Goal: Task Accomplishment & Management: Use online tool/utility

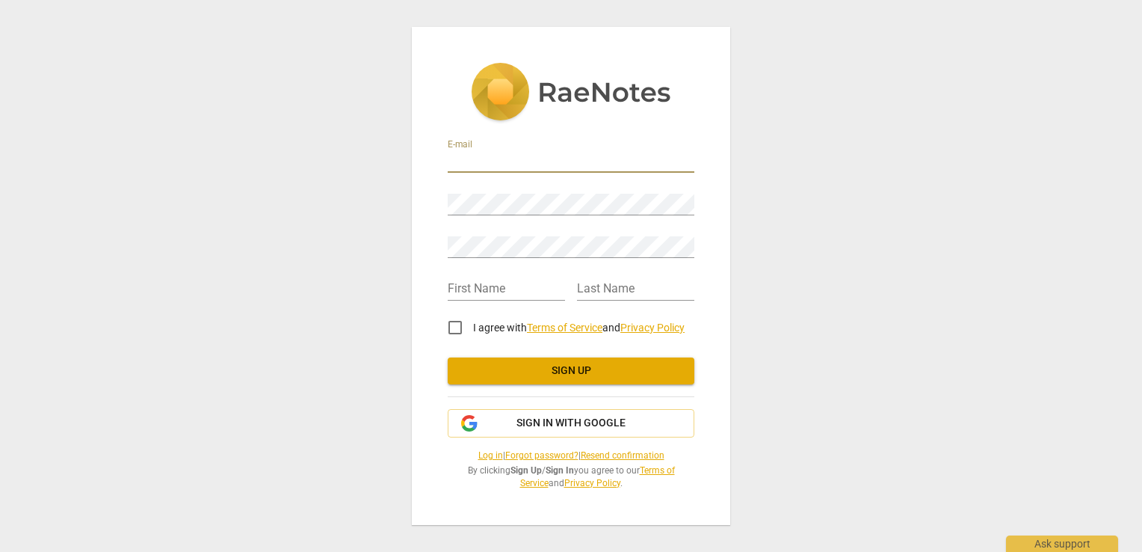
click at [649, 160] on input "email" at bounding box center [571, 162] width 247 height 22
type input "[EMAIL_ADDRESS][DOMAIN_NAME]"
click at [544, 292] on input "text" at bounding box center [506, 290] width 117 height 22
type input "Jen"
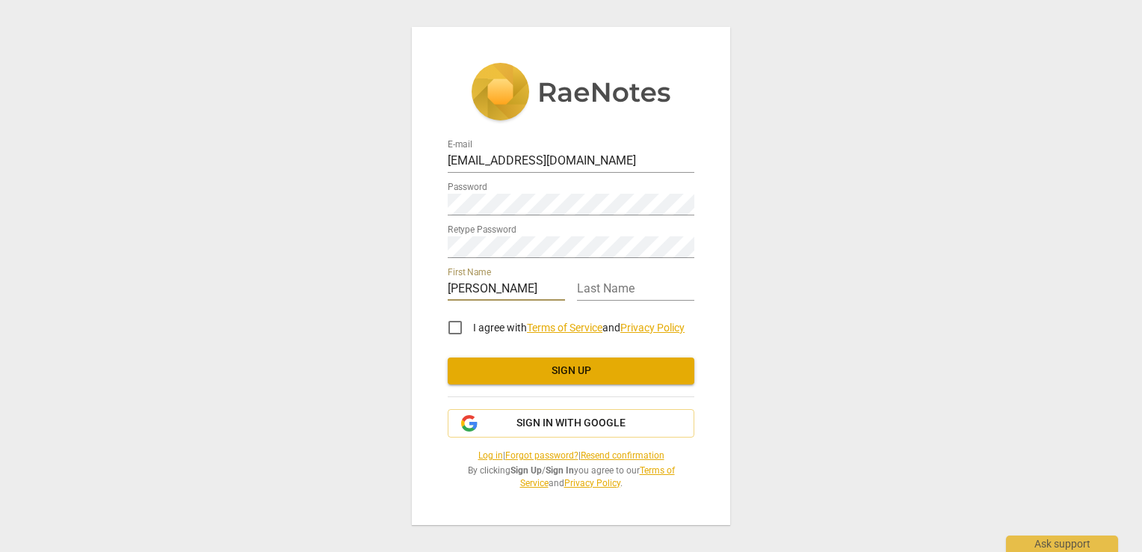
type input "Maynard"
click at [457, 327] on input "I agree with Terms of Service and Privacy Policy" at bounding box center [455, 328] width 36 height 36
checkbox input "true"
click at [529, 369] on span "Sign up" at bounding box center [571, 370] width 223 height 15
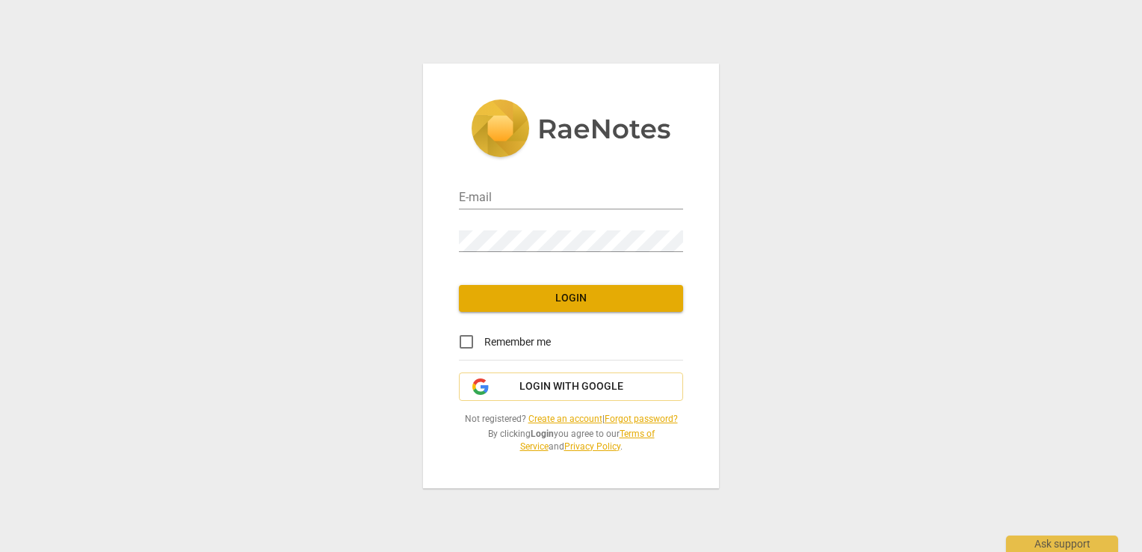
type input "[EMAIL_ADDRESS][DOMAIN_NAME]"
click at [636, 307] on button "Login" at bounding box center [571, 298] width 224 height 27
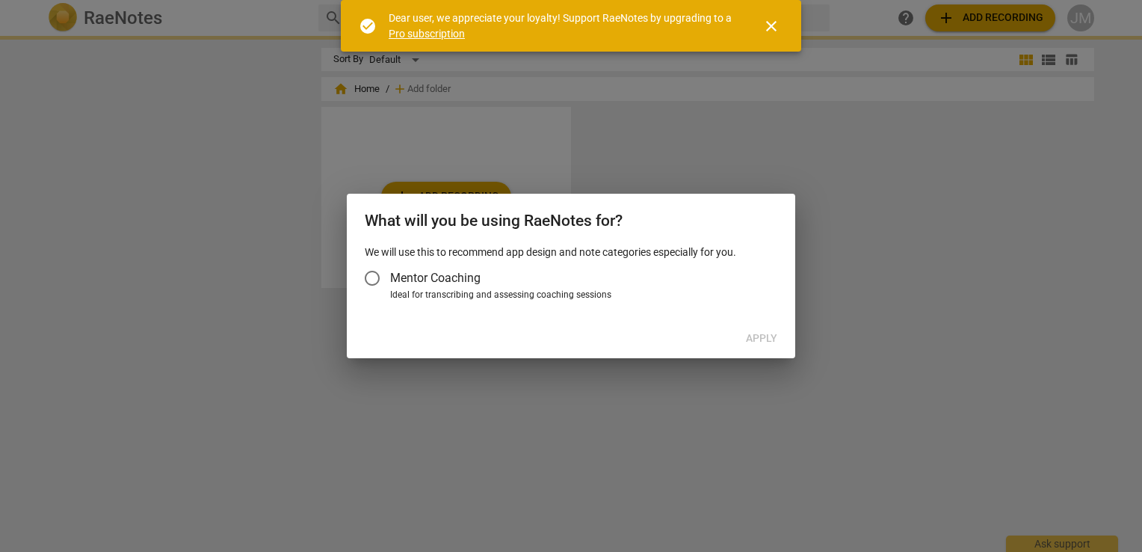
click at [449, 277] on span "Mentor Coaching" at bounding box center [435, 277] width 90 height 17
click at [390, 277] on input "Mentor Coaching" at bounding box center [372, 278] width 36 height 36
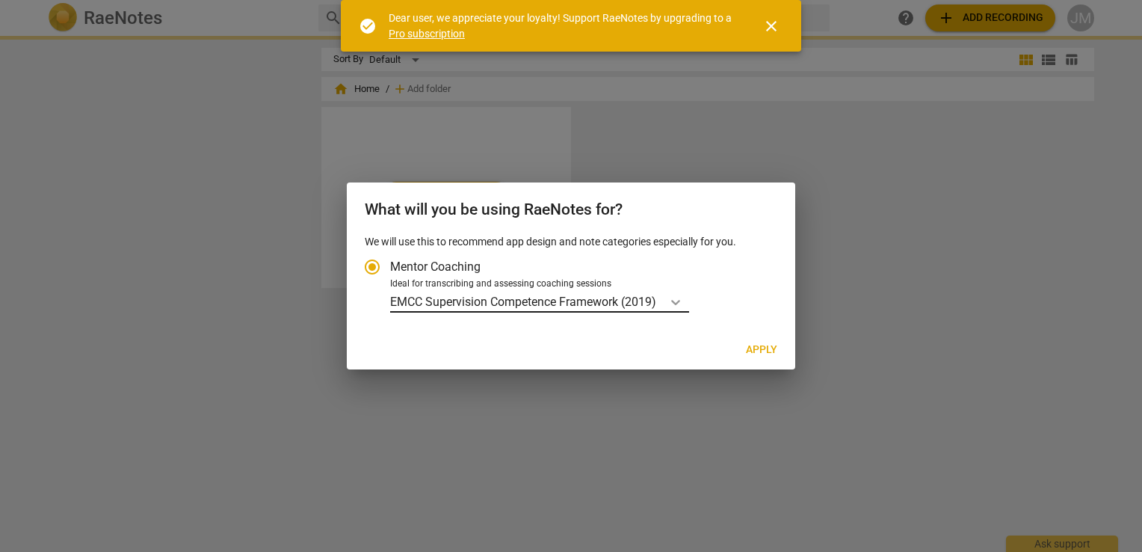
click at [673, 302] on icon "Account type" at bounding box center [675, 302] width 15 height 15
click at [0, 0] on input "Ideal for transcribing and assessing coaching sessions EMCC Supervision Compete…" at bounding box center [0, 0] width 0 height 0
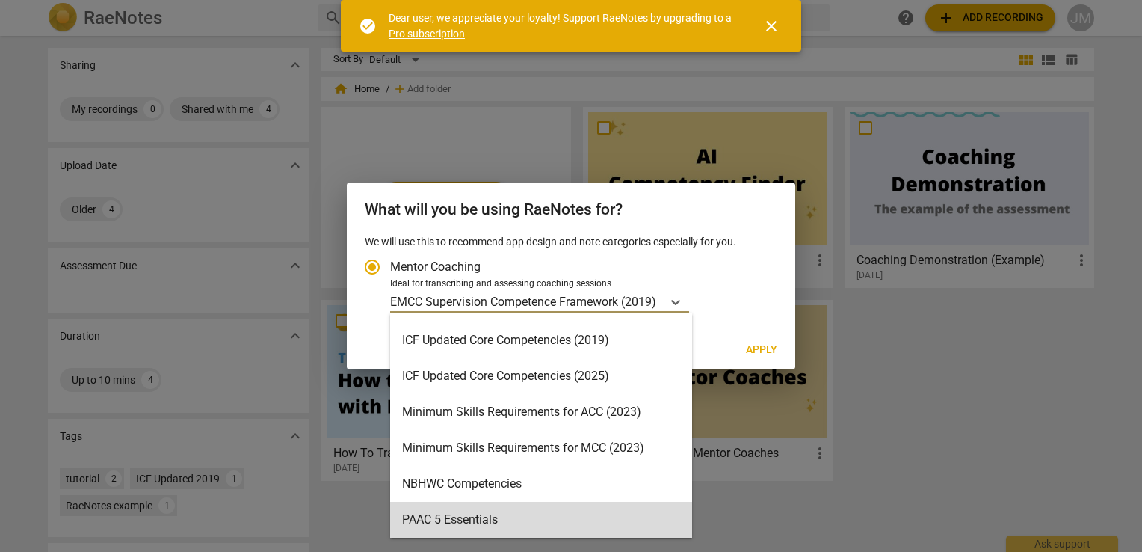
scroll to position [206, 0]
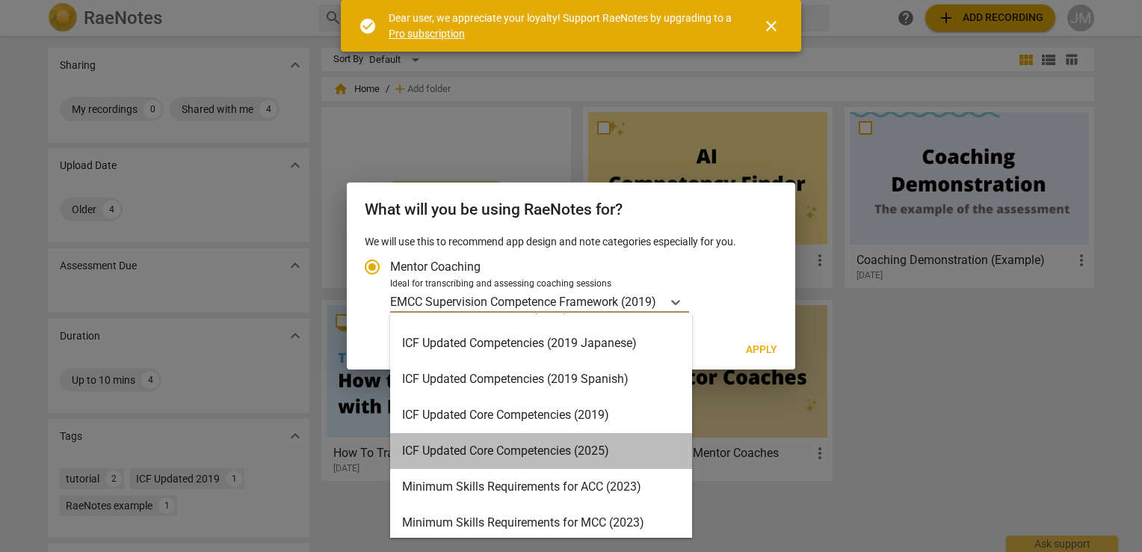
click at [642, 449] on div "ICF Updated Core Competencies (2025)" at bounding box center [541, 451] width 302 height 36
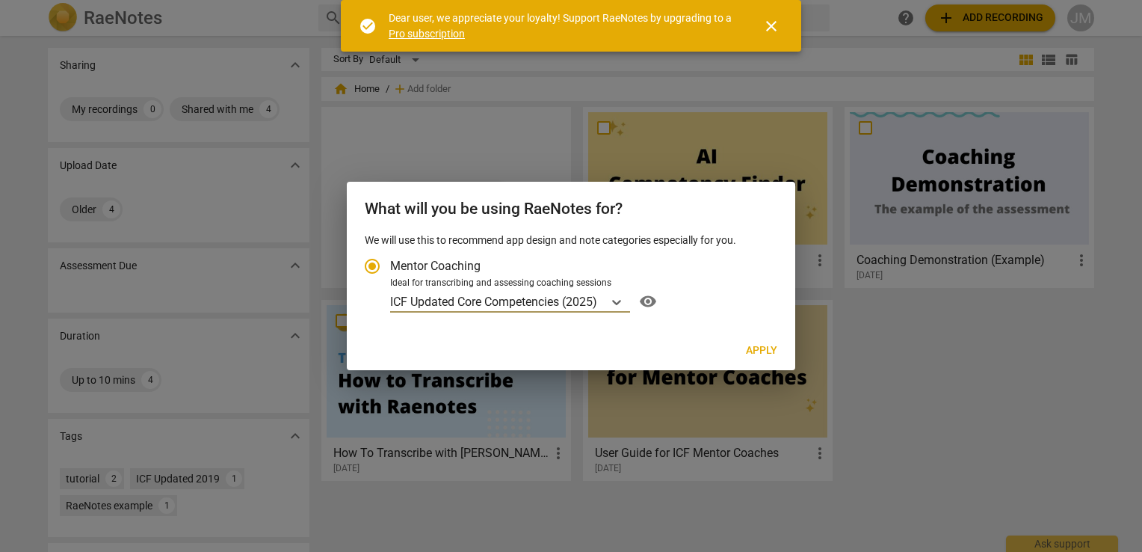
click at [754, 351] on span "Apply" at bounding box center [761, 350] width 31 height 15
radio input "false"
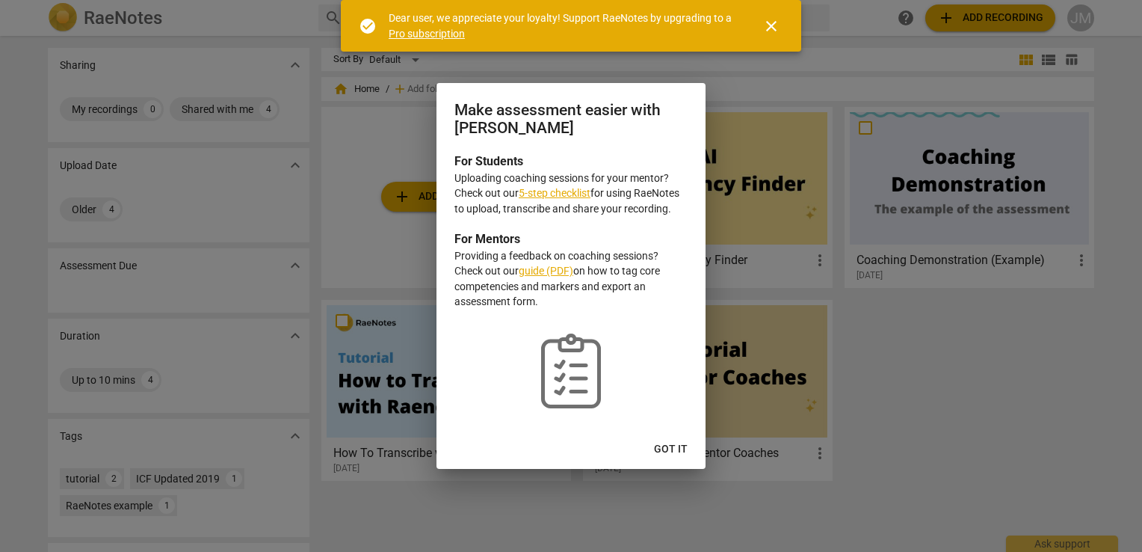
click at [665, 449] on span "Got it" at bounding box center [671, 449] width 34 height 15
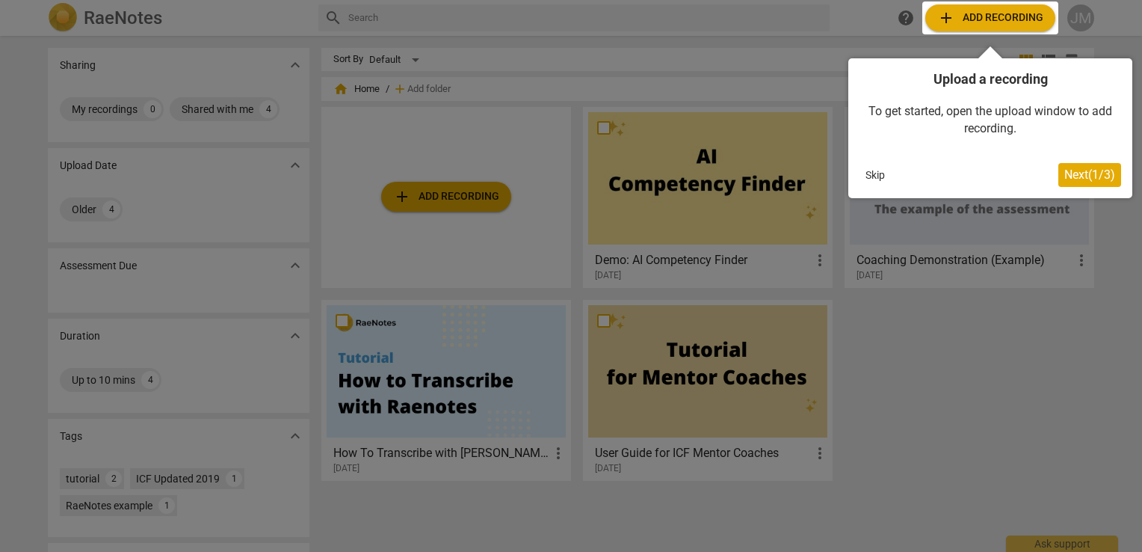
click at [1079, 181] on span "Next ( 1 / 3 )" at bounding box center [1090, 174] width 51 height 14
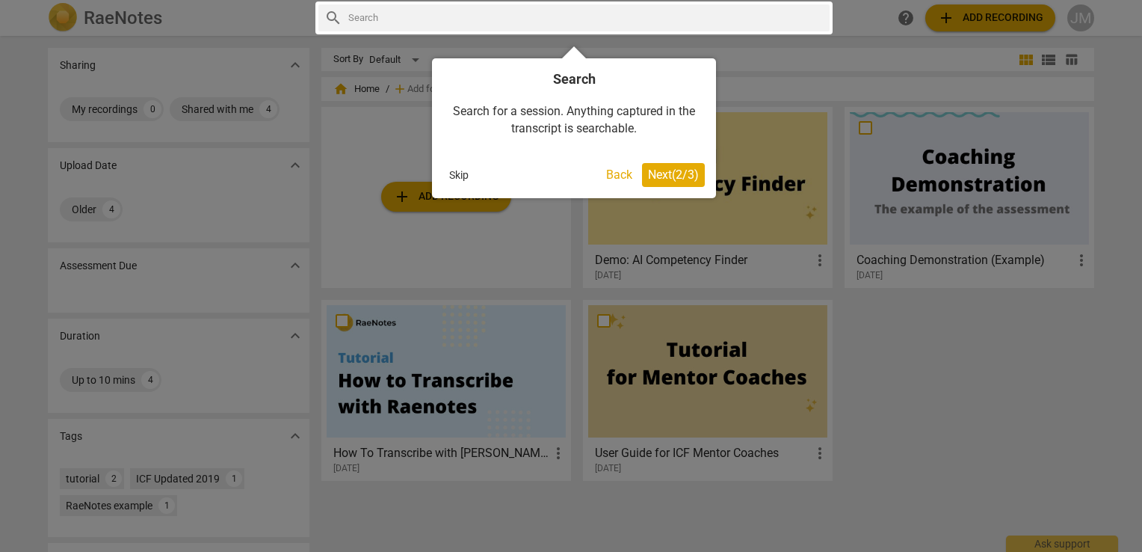
click at [686, 175] on span "Next ( 2 / 3 )" at bounding box center [673, 174] width 51 height 14
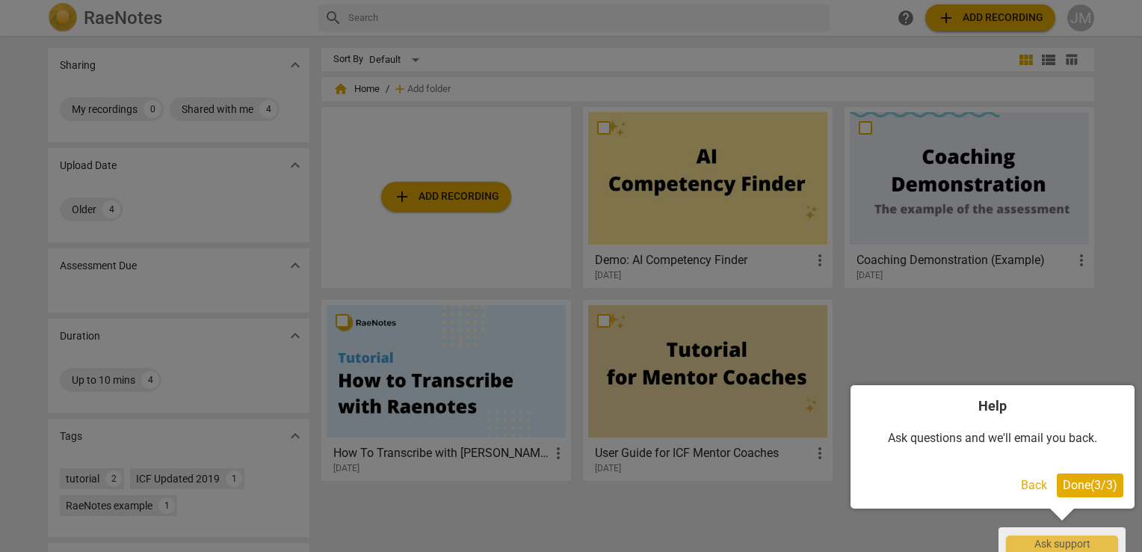
click at [1094, 484] on span "Done ( 3 / 3 )" at bounding box center [1090, 485] width 55 height 14
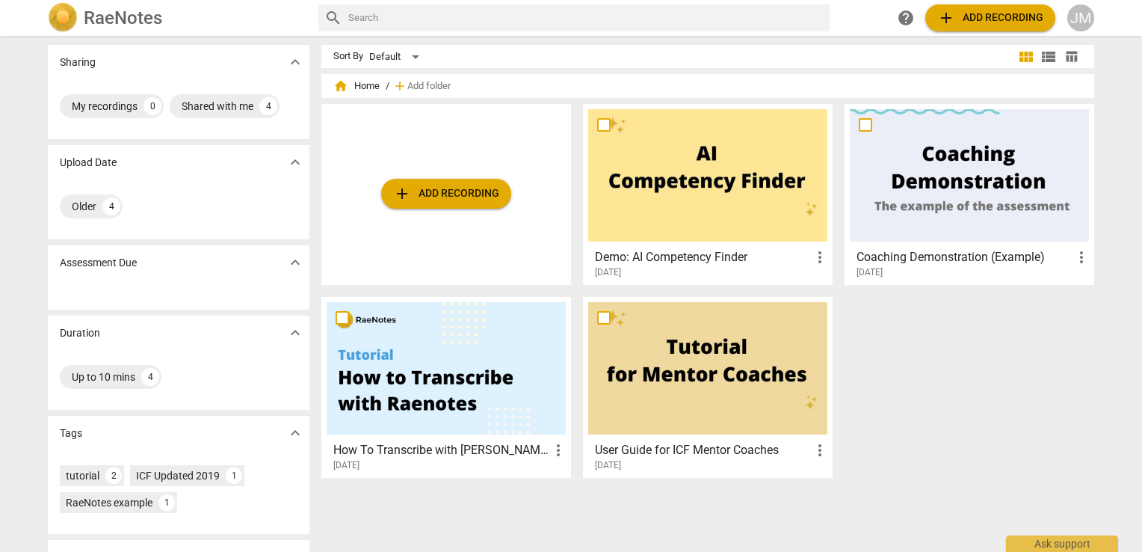
scroll to position [0, 0]
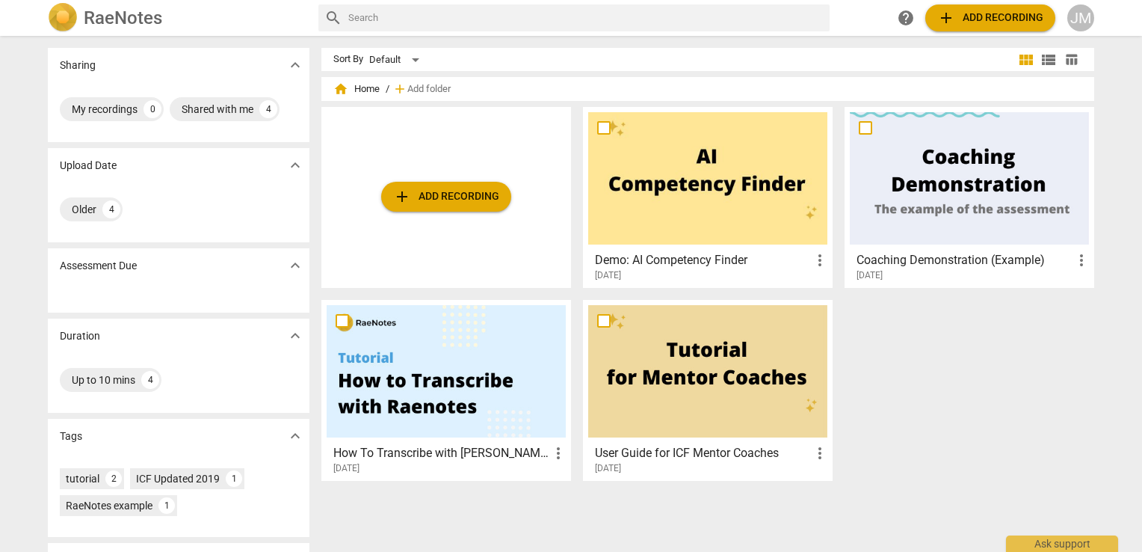
click at [416, 188] on span "add Add recording" at bounding box center [446, 197] width 106 height 18
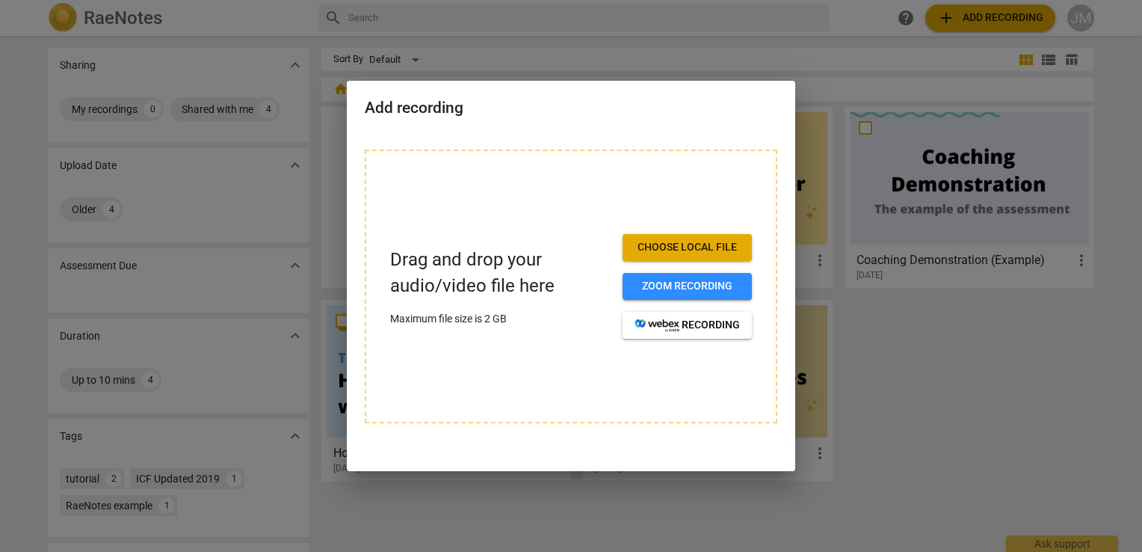
click at [681, 247] on span "Choose local file" at bounding box center [687, 247] width 105 height 15
